Goal: Transaction & Acquisition: Purchase product/service

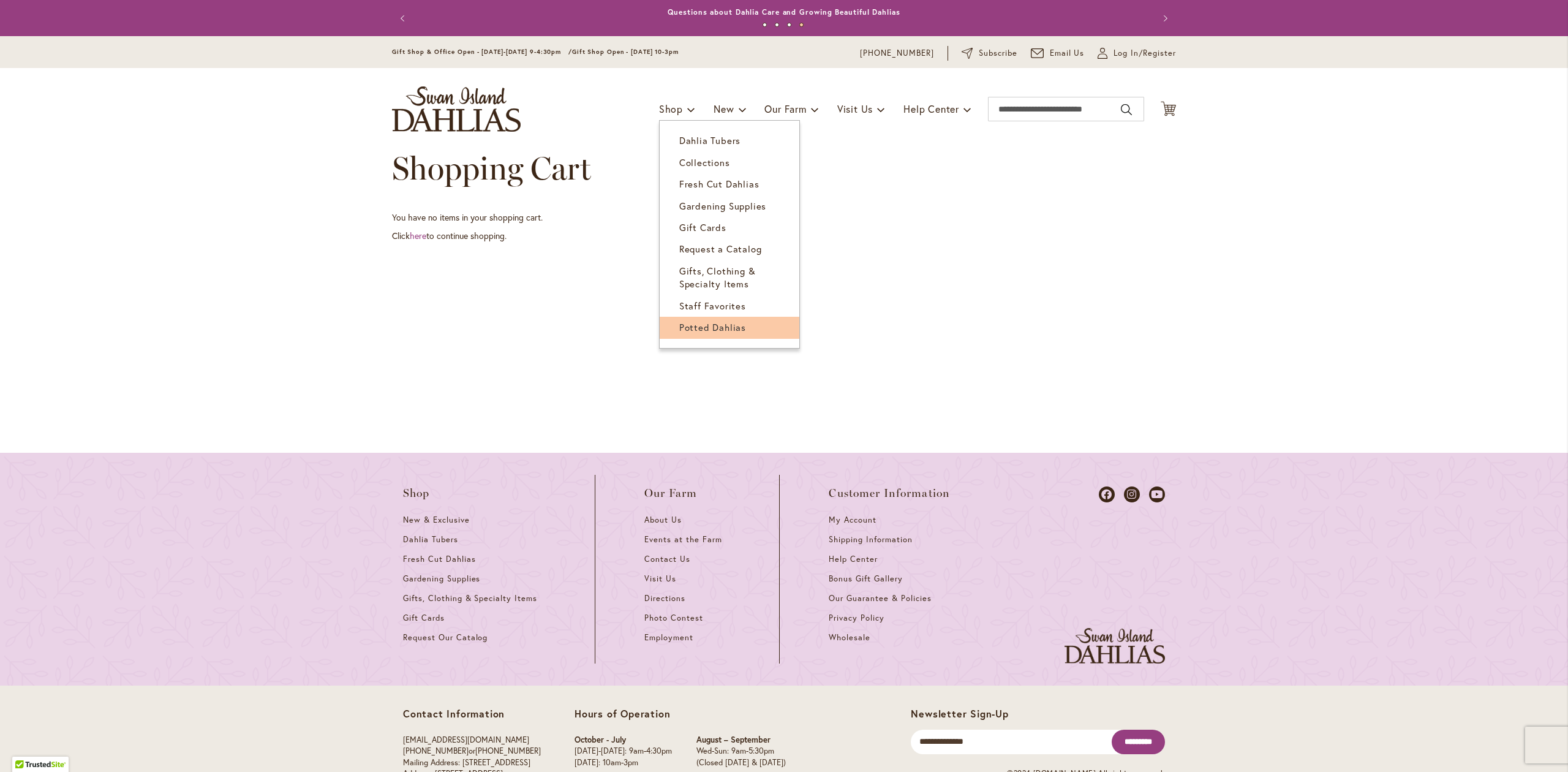
type input "*******"
click at [713, 334] on link "Potted Dahlias" at bounding box center [729, 327] width 140 height 22
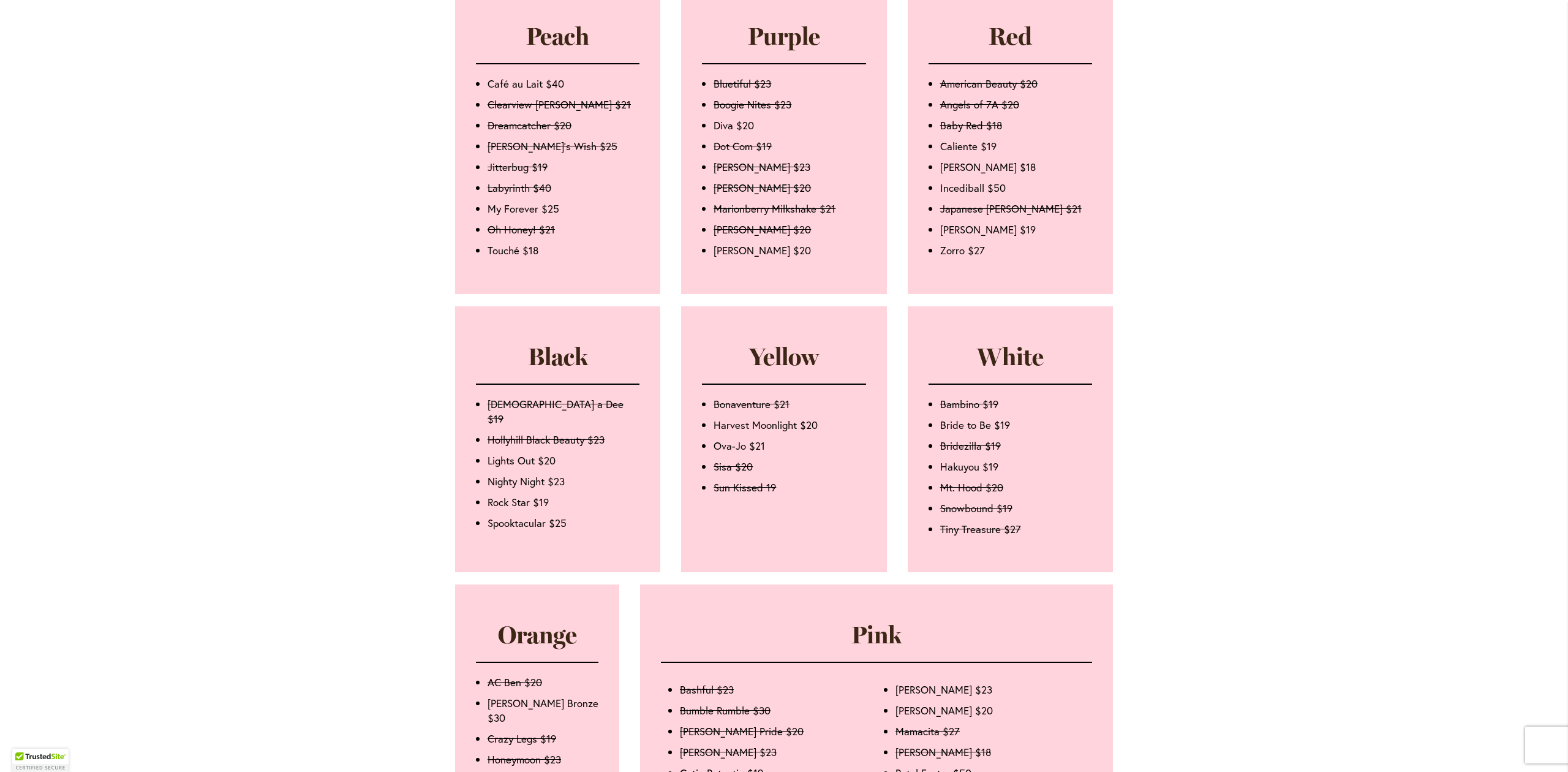
scroll to position [980, 0]
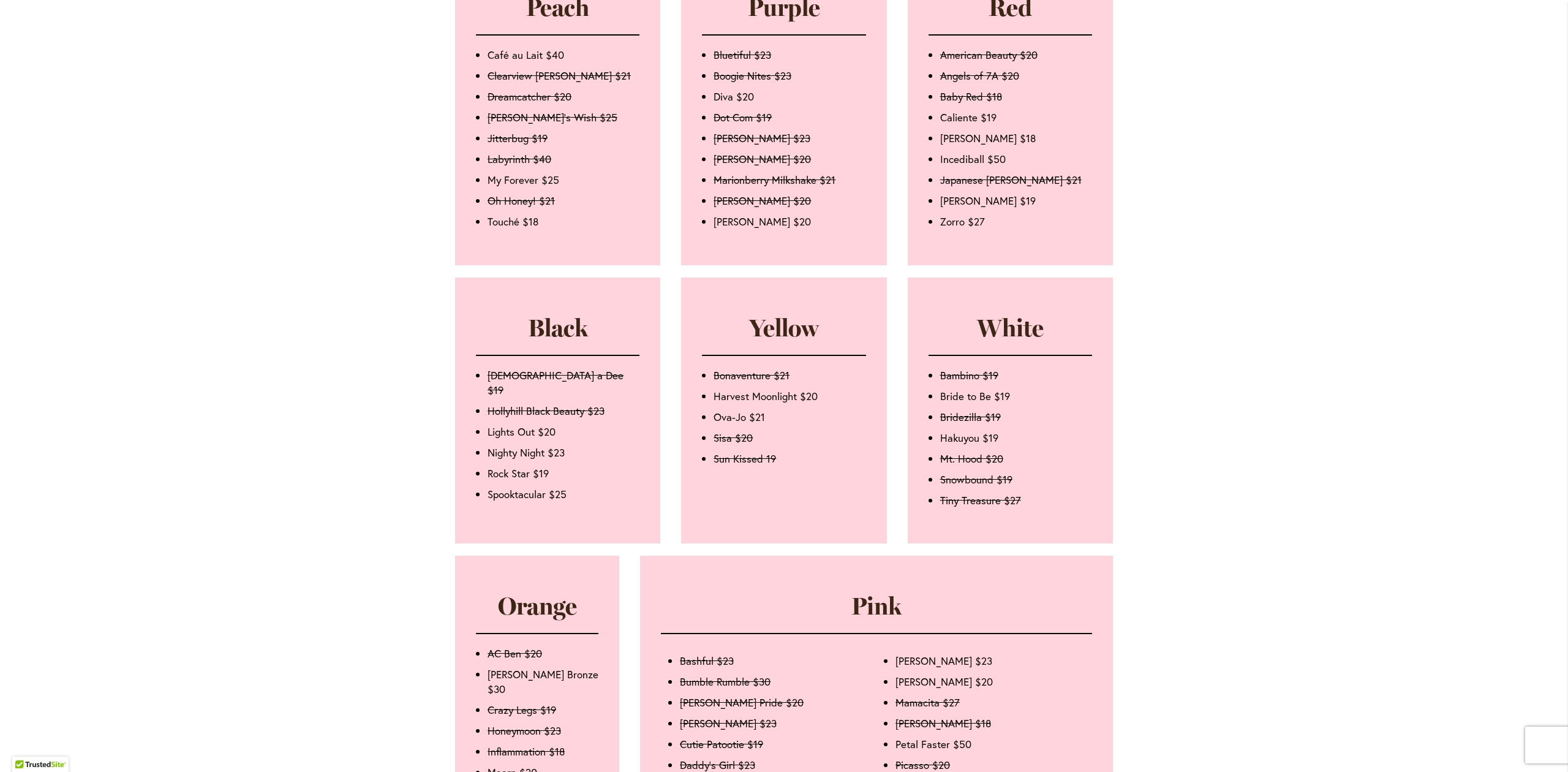
type input "*******"
click at [308, 392] on div "Skip to Content Gift Shop & Office Open - [DATE]-[DATE] 9-4:30pm / Gift Shop Op…" at bounding box center [784, 313] width 1568 height 2515
click at [343, 260] on div "Skip to Content Gift Shop & Office Open - [DATE]-[DATE] 9-4:30pm / Gift Shop Op…" at bounding box center [784, 313] width 1568 height 2515
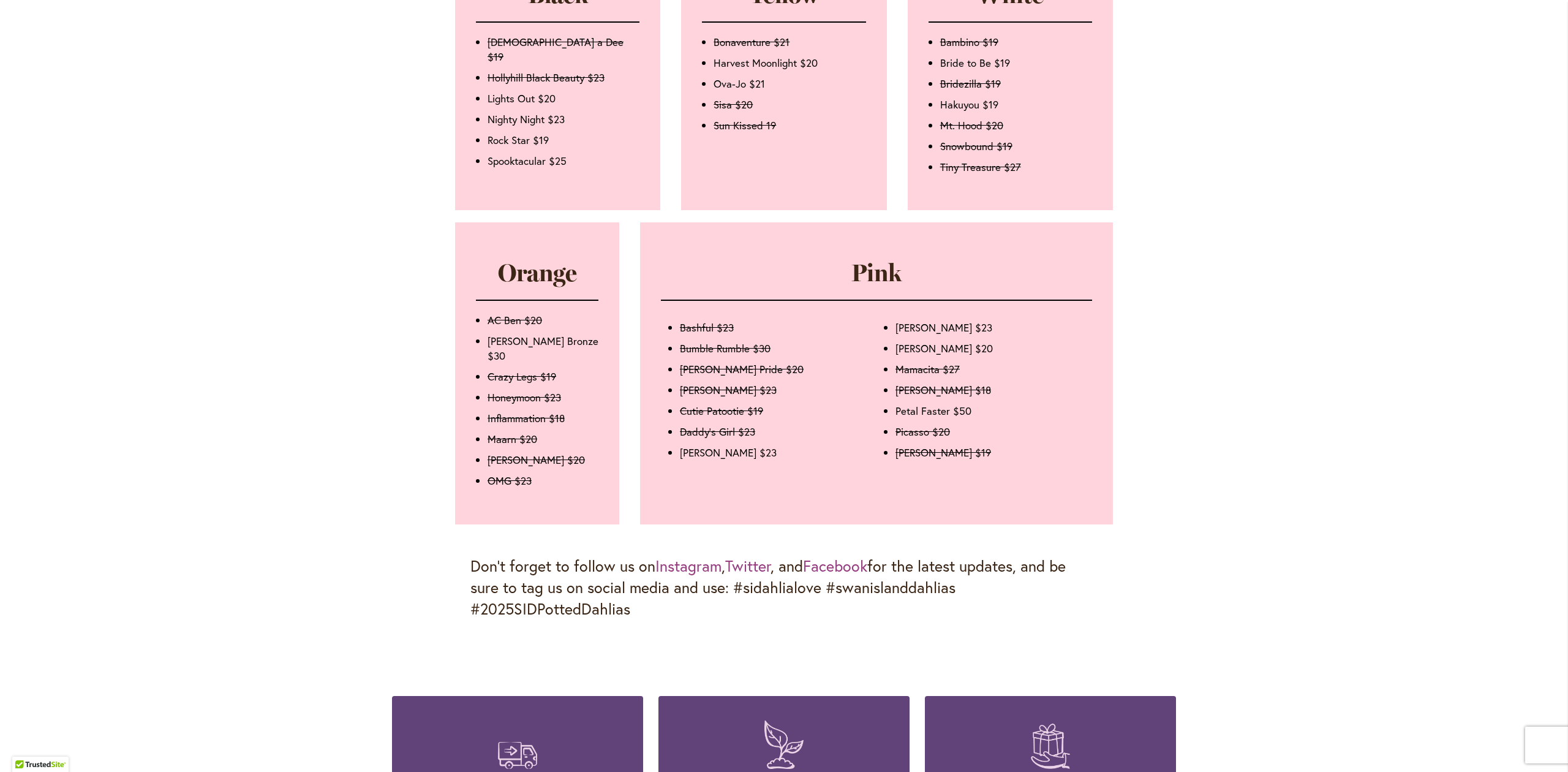
scroll to position [1225, 0]
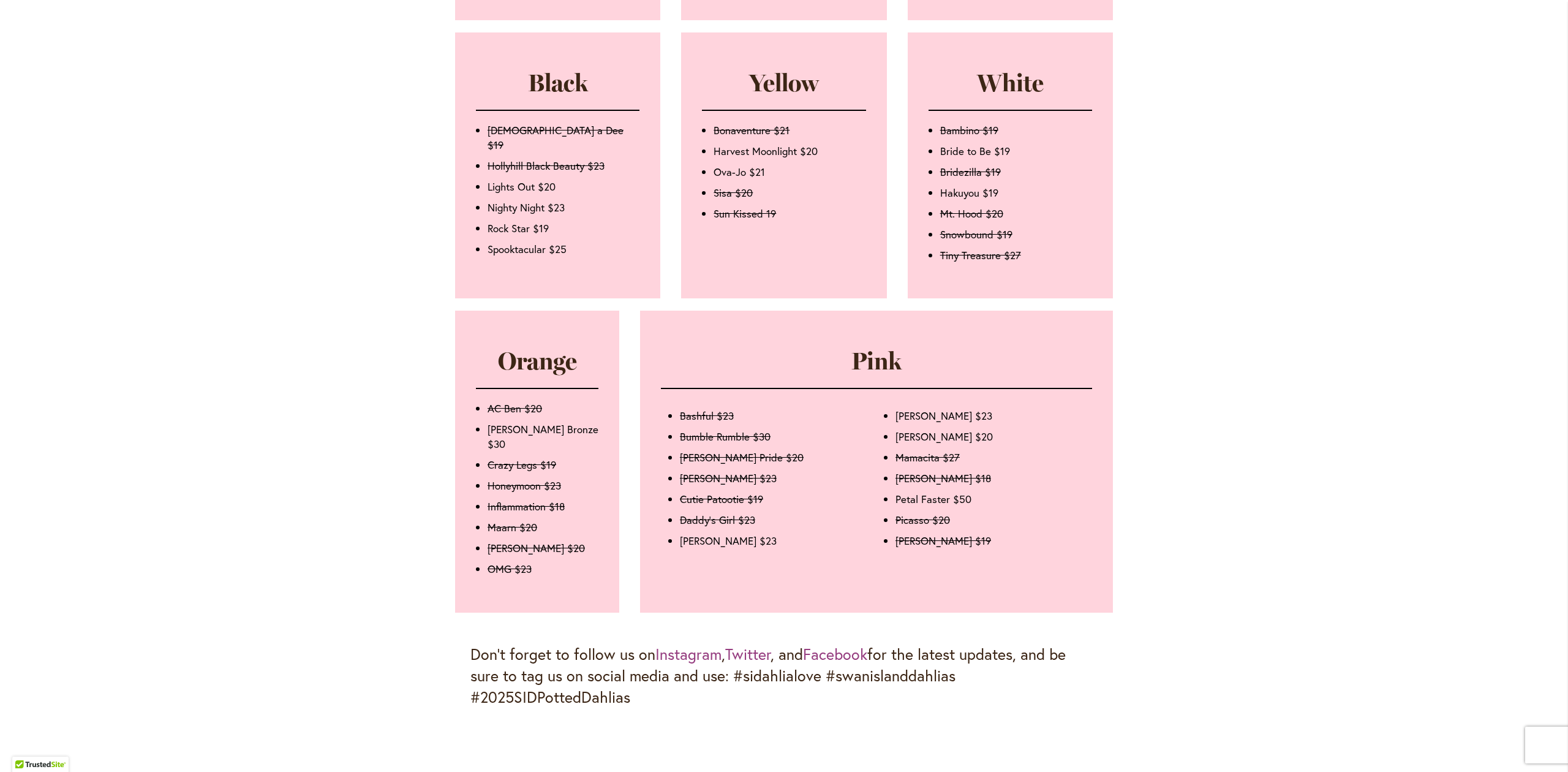
click at [346, 266] on div "Skip to Content Gift Shop & Office Open - [DATE]-[DATE] 9-4:30pm / Gift Shop Op…" at bounding box center [784, 68] width 1568 height 2515
click at [1301, 231] on div "Skip to Content Gift Shop & Office Open - [DATE]-[DATE] 9-4:30pm / Gift Shop Op…" at bounding box center [784, 68] width 1568 height 2515
click at [1402, 91] on div "Skip to Content Gift Shop & Office Open - [DATE]-[DATE] 9-4:30pm / Gift Shop Op…" at bounding box center [784, 68] width 1568 height 2515
click at [1364, 346] on div "Skip to Content Gift Shop & Office Open - [DATE]-[DATE] 9-4:30pm / Gift Shop Op…" at bounding box center [784, 68] width 1568 height 2515
click at [1340, 83] on div "Skip to Content Gift Shop & Office Open - [DATE]-[DATE] 9-4:30pm / Gift Shop Op…" at bounding box center [784, 68] width 1568 height 2515
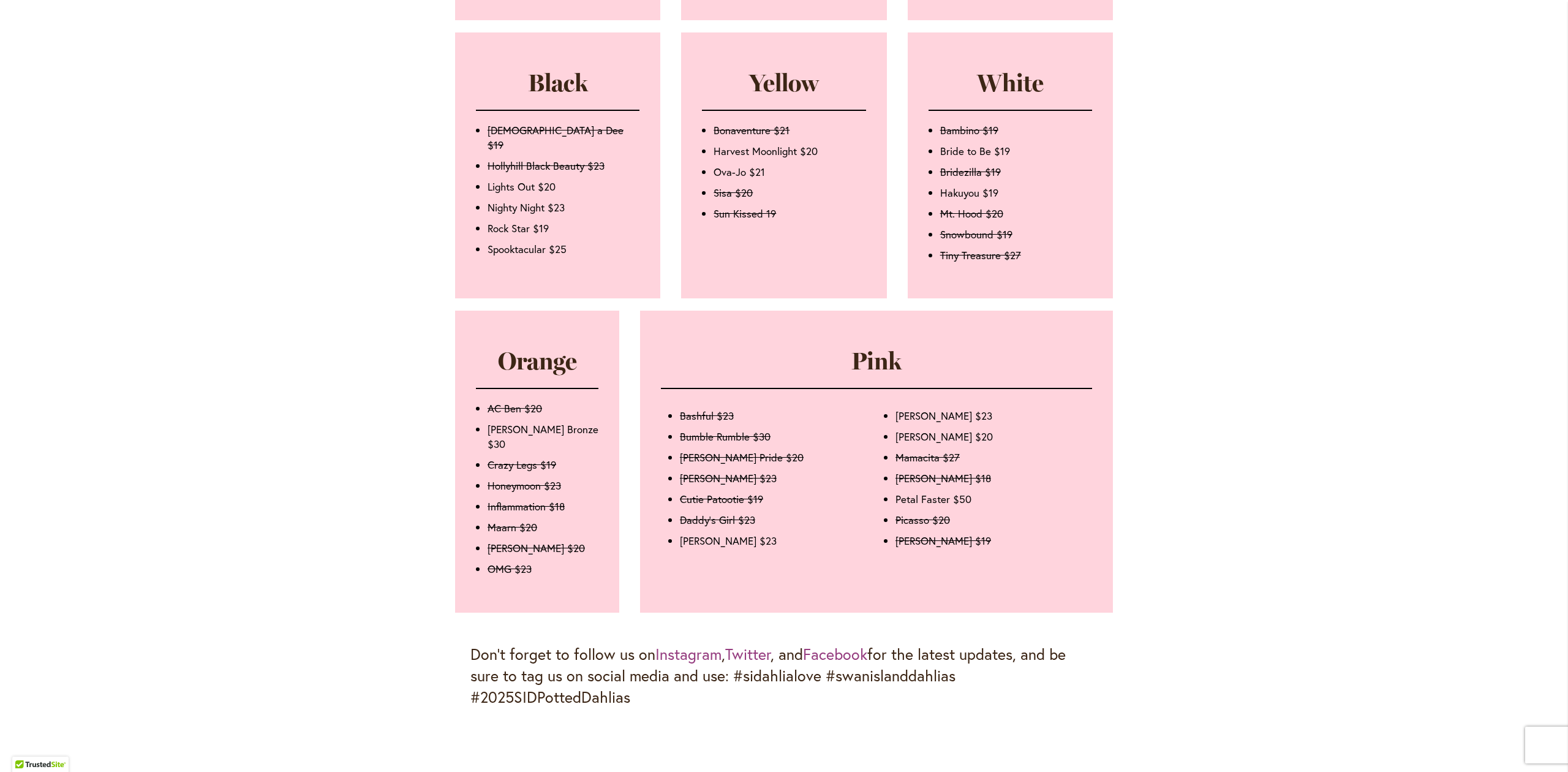
click at [197, 166] on div "Skip to Content Gift Shop & Office Open - [DATE]-[DATE] 9-4:30pm / Gift Shop Op…" at bounding box center [784, 68] width 1568 height 2515
